Goal: Book appointment/travel/reservation

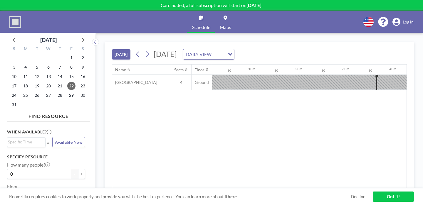
scroll to position [0, 573]
click at [145, 50] on icon at bounding box center [148, 54] width 6 height 9
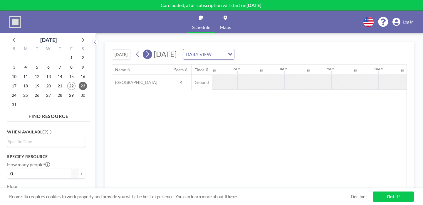
scroll to position [0, 305]
click at [145, 50] on icon at bounding box center [148, 54] width 6 height 9
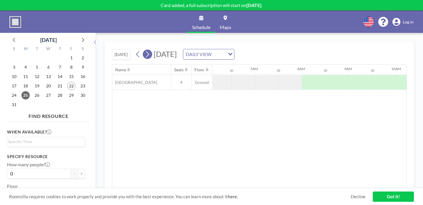
click at [143, 50] on button at bounding box center [147, 54] width 9 height 9
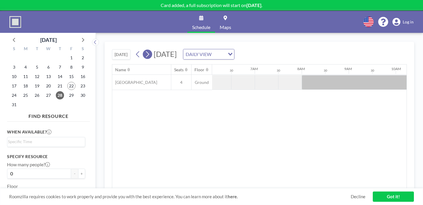
click at [143, 50] on button at bounding box center [147, 54] width 9 height 9
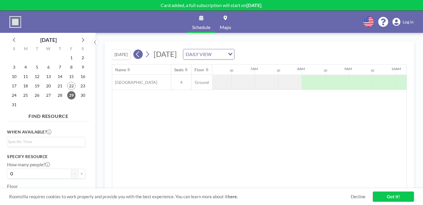
click at [136, 51] on icon at bounding box center [137, 54] width 3 height 6
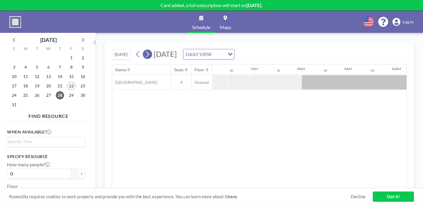
click at [145, 50] on icon at bounding box center [148, 54] width 6 height 9
